Goal: Browse casually

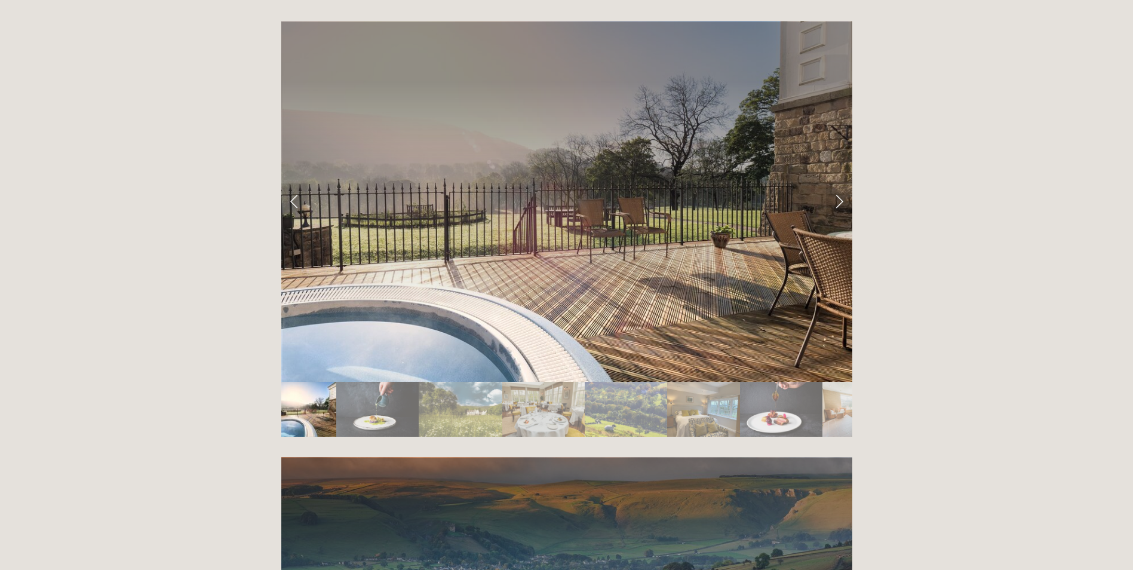
scroll to position [2116, 0]
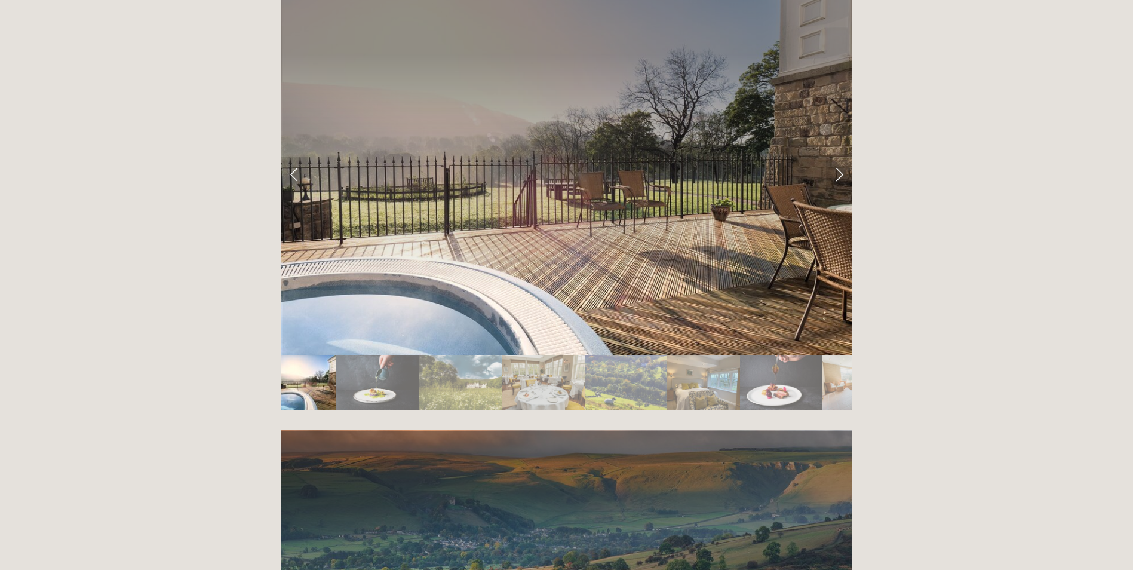
click at [384, 355] on img "Slide 2" at bounding box center [377, 382] width 83 height 55
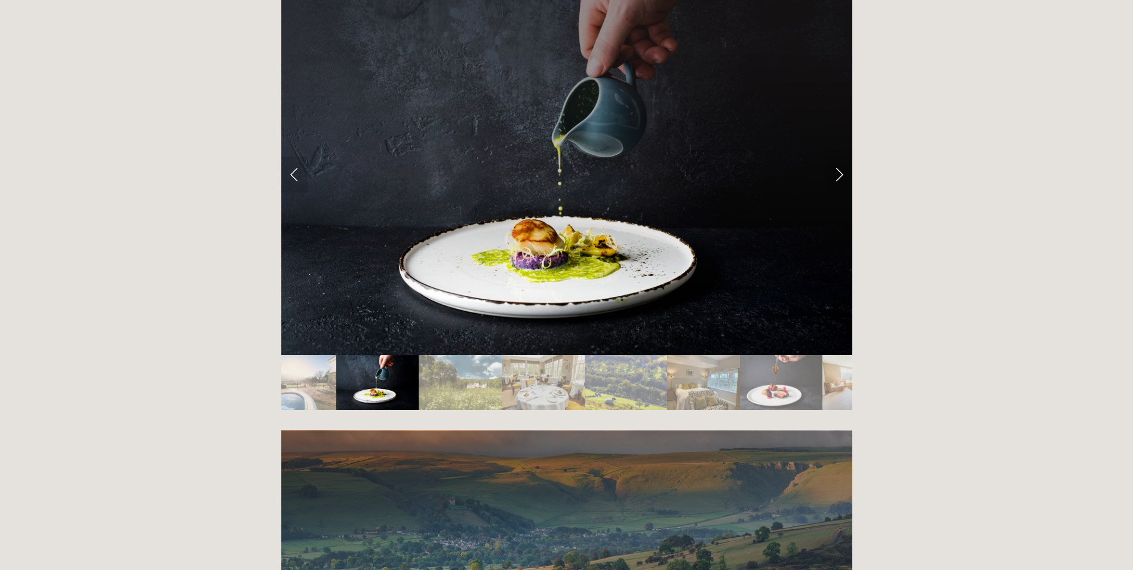
click at [449, 355] on img "Slide 3" at bounding box center [460, 382] width 83 height 55
click at [474, 355] on img "Slide 3" at bounding box center [460, 382] width 83 height 55
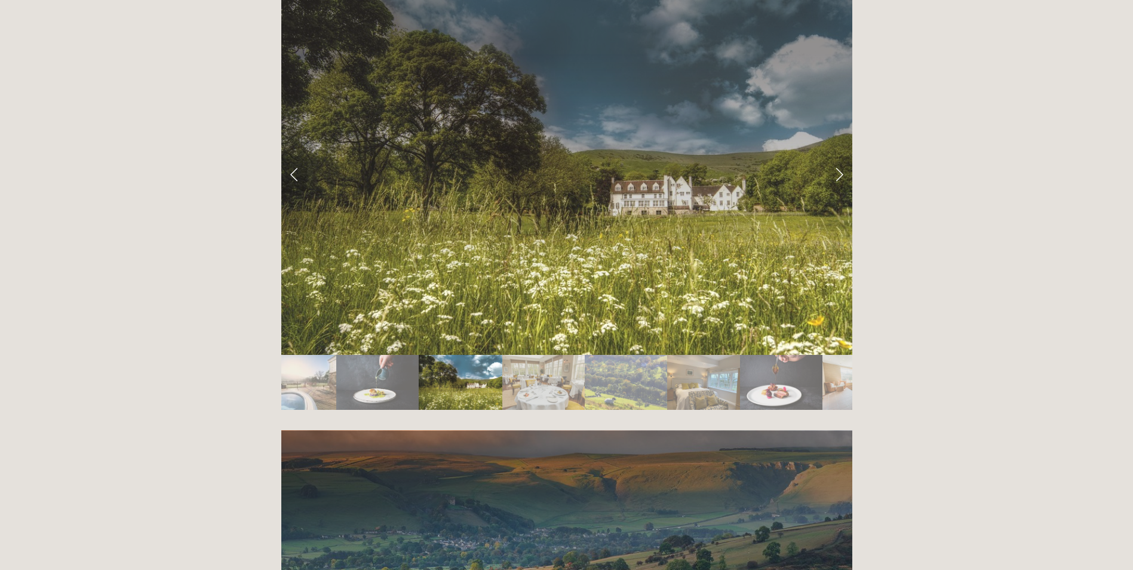
click at [542, 355] on img "Slide 4" at bounding box center [543, 382] width 82 height 55
click at [617, 355] on img "Slide 5" at bounding box center [626, 382] width 82 height 55
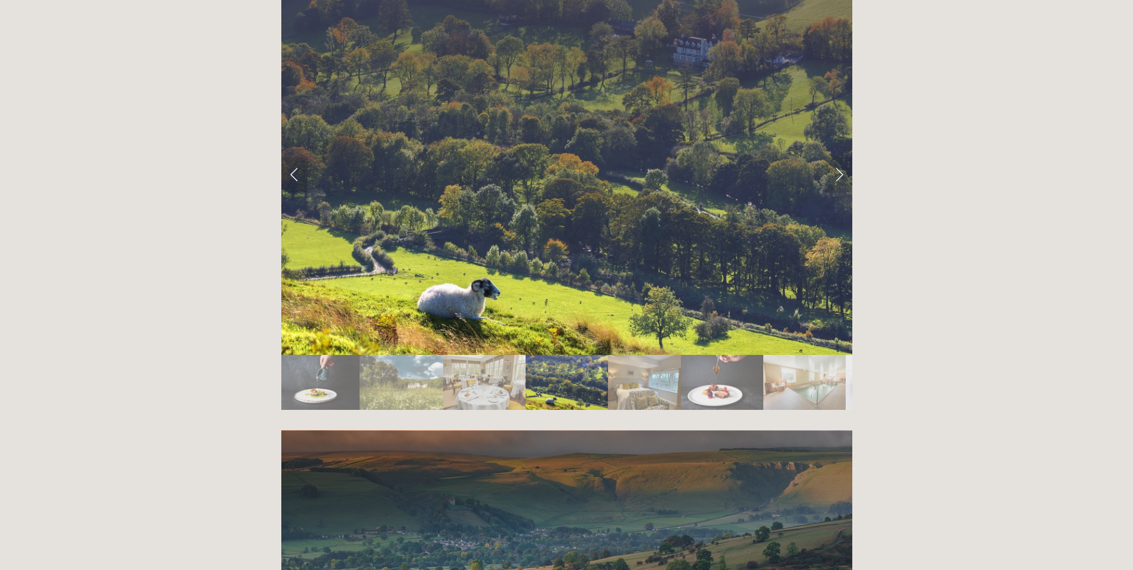
click at [661, 355] on img "Slide 6" at bounding box center [644, 382] width 73 height 55
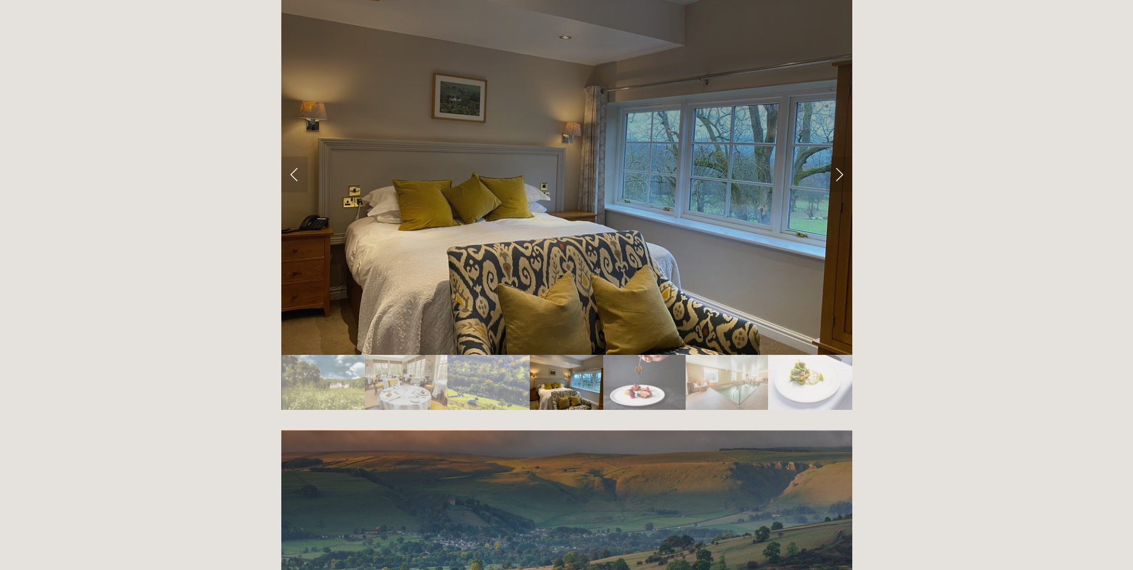
click at [669, 355] on img "Slide 7" at bounding box center [644, 382] width 82 height 55
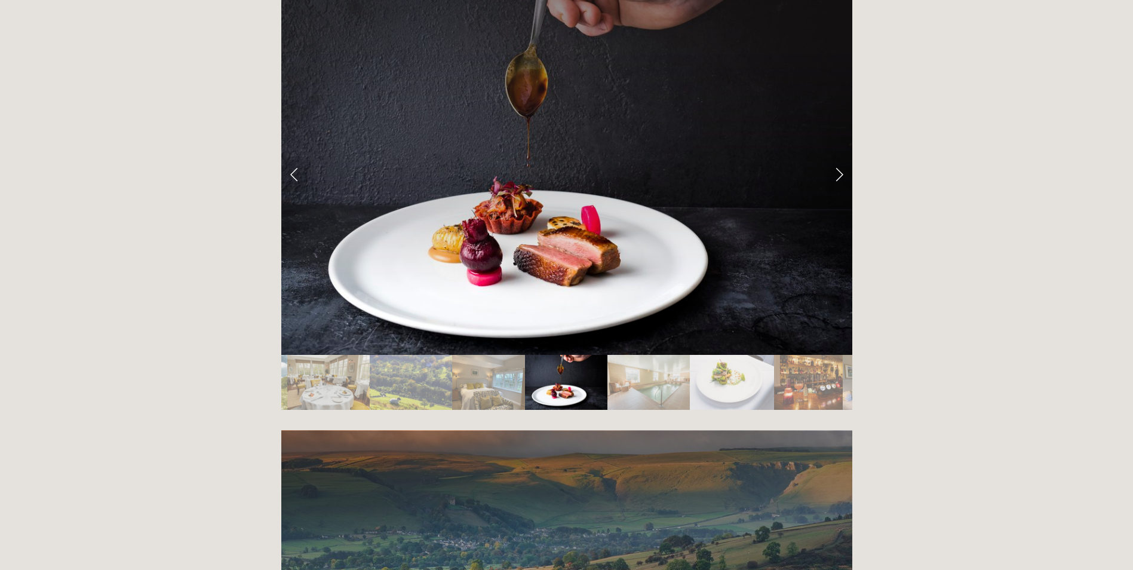
click at [669, 355] on img "Slide 8" at bounding box center [649, 382] width 82 height 55
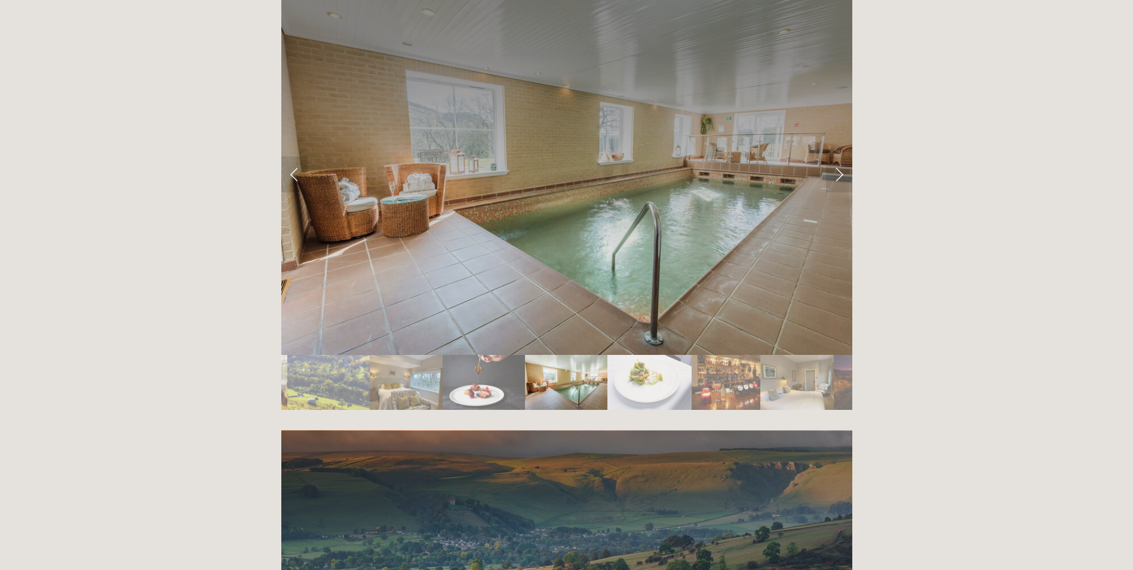
click at [669, 355] on img "Slide 9" at bounding box center [650, 382] width 84 height 55
click at [713, 355] on img "Slide 10" at bounding box center [726, 382] width 69 height 55
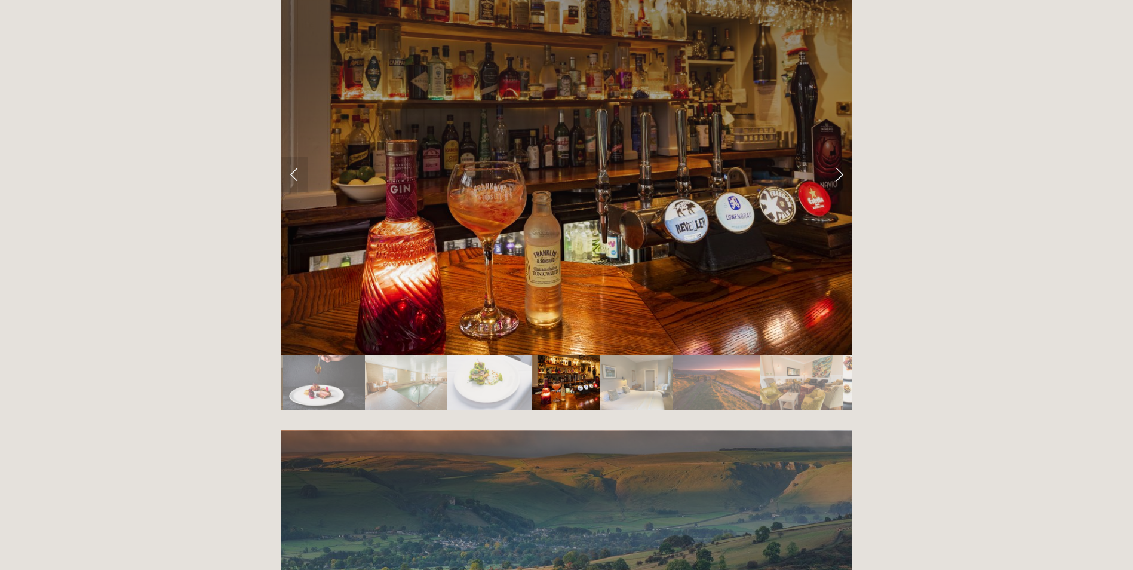
click at [722, 355] on img "Slide 12" at bounding box center [716, 382] width 87 height 55
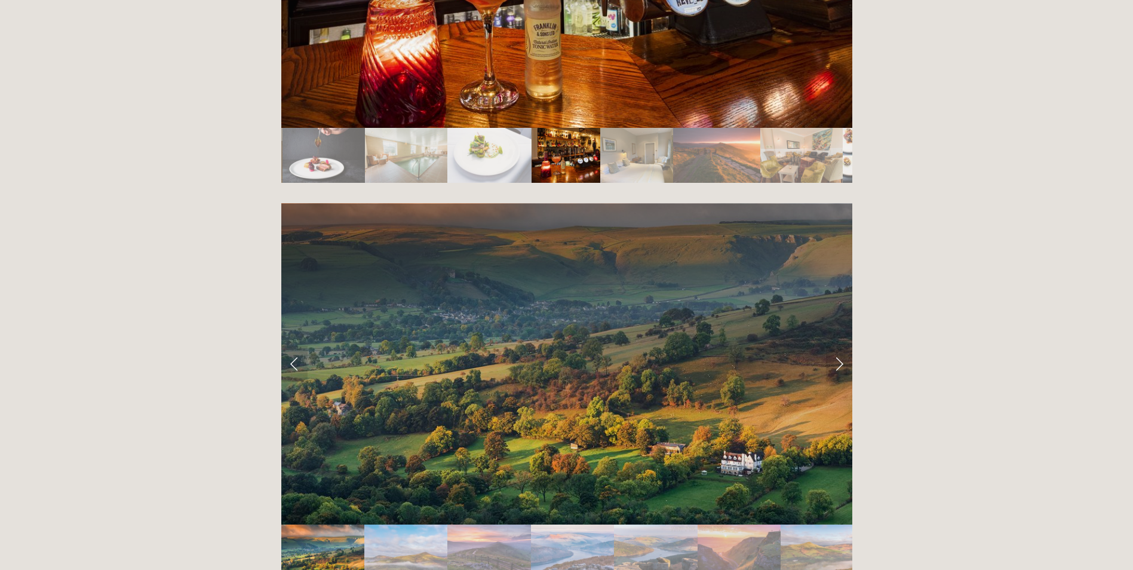
scroll to position [2347, 0]
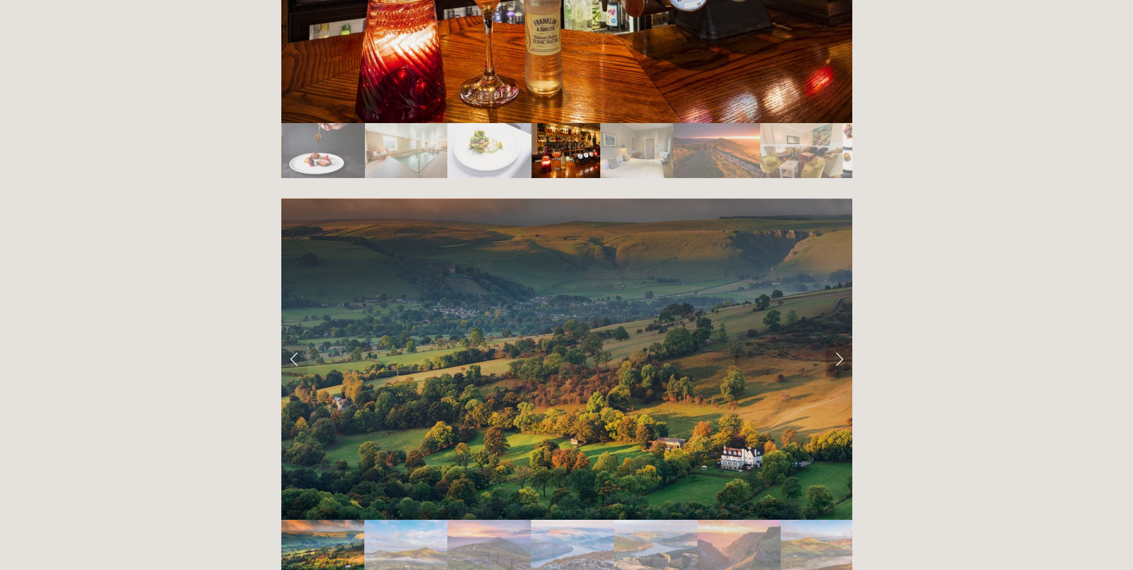
click at [840, 341] on link "Next Slide" at bounding box center [839, 359] width 26 height 36
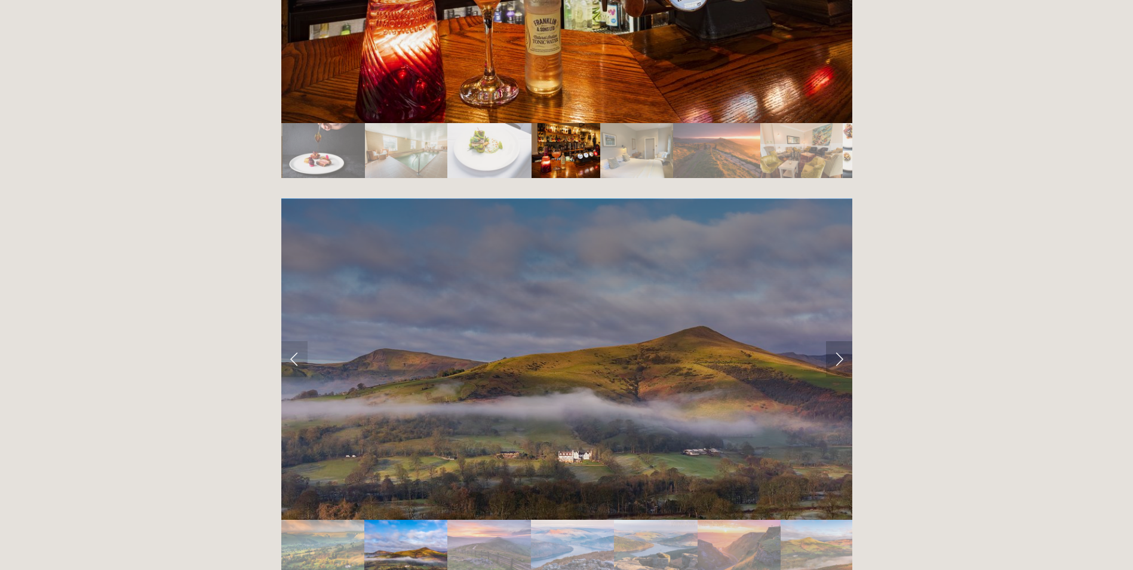
click at [840, 341] on link "Next Slide" at bounding box center [839, 359] width 26 height 36
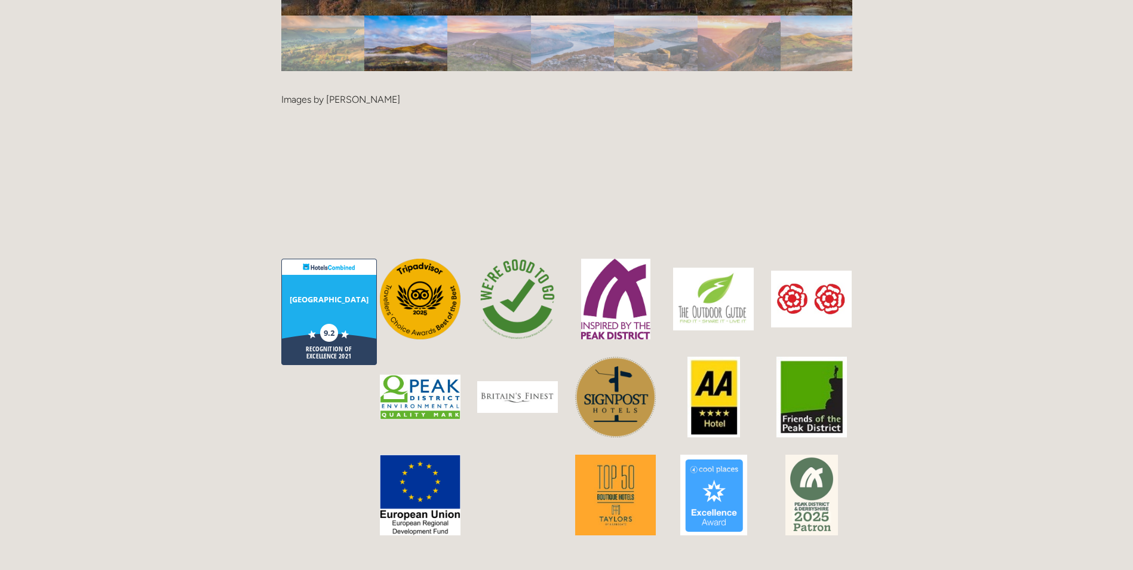
scroll to position [1026, 0]
